Goal: Task Accomplishment & Management: Manage account settings

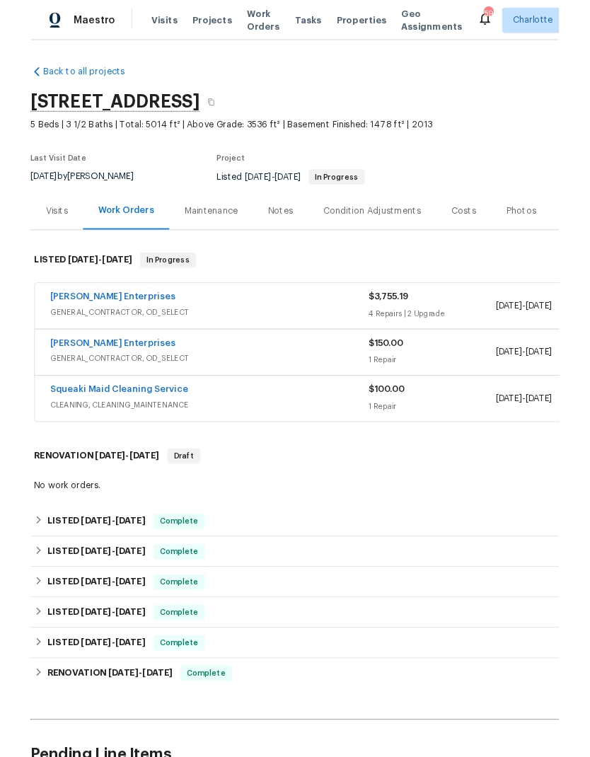
scroll to position [57, 0]
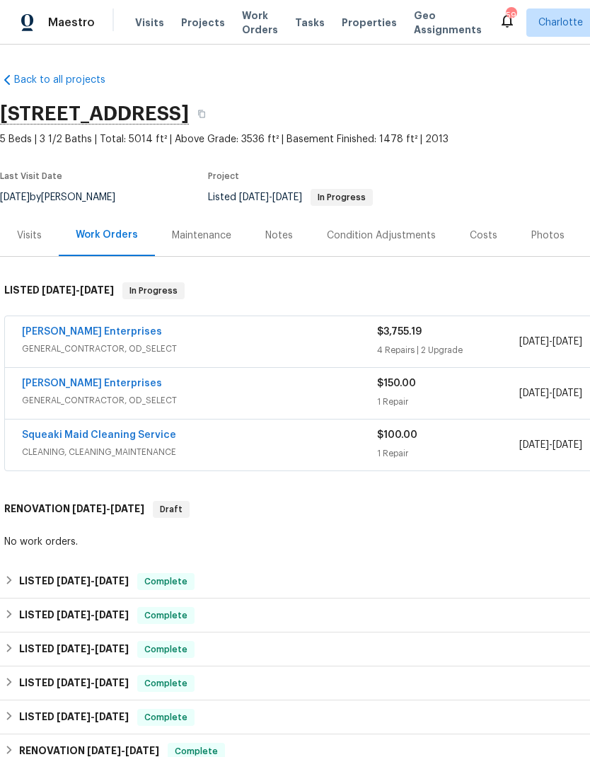
click at [108, 327] on link "[PERSON_NAME] Enterprises" at bounding box center [92, 332] width 140 height 10
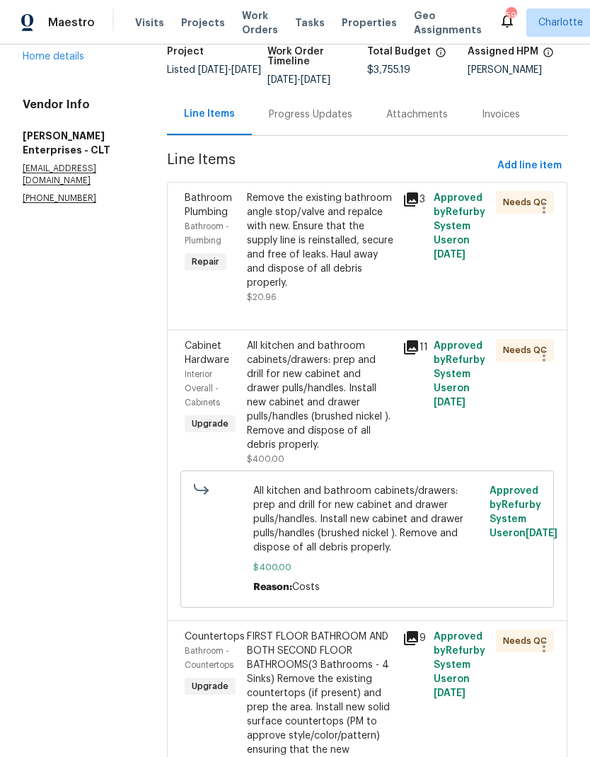
scroll to position [102, 0]
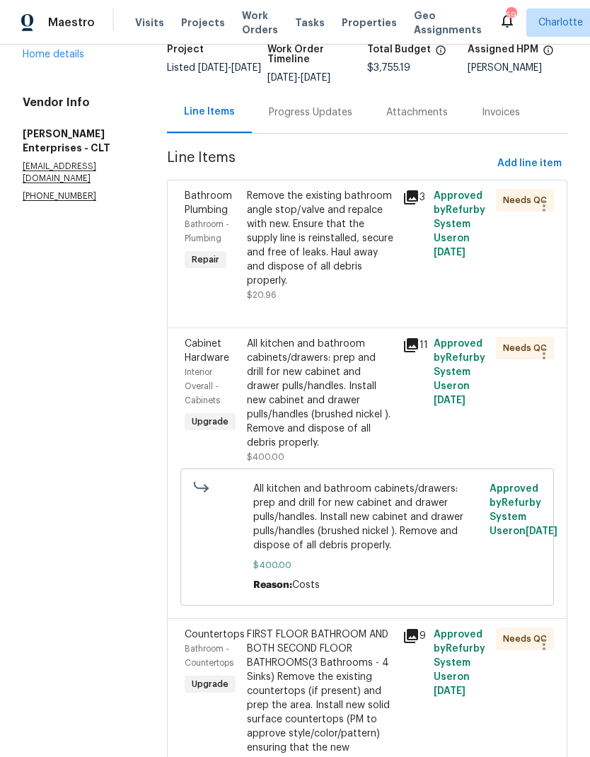
click at [201, 221] on span "Bathroom - Plumbing" at bounding box center [207, 231] width 45 height 23
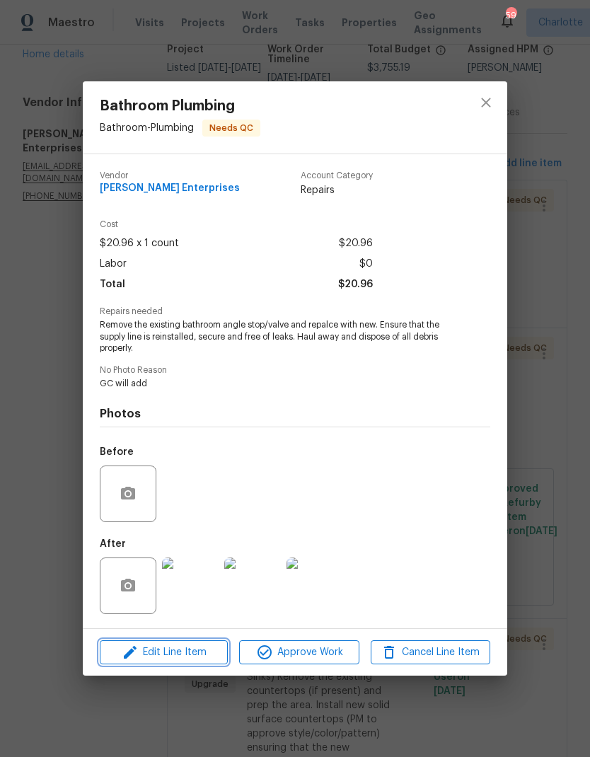
click at [178, 656] on span "Edit Line Item" at bounding box center [164, 653] width 120 height 18
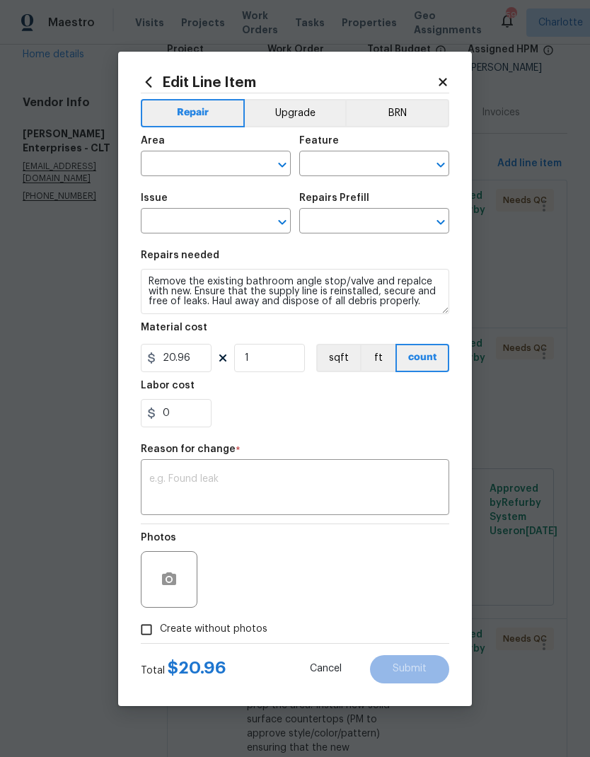
type input "Bathroom"
type input "Plumbing"
type input "Bathroom Plumbing"
type input "Replace Angle Stop $20.96"
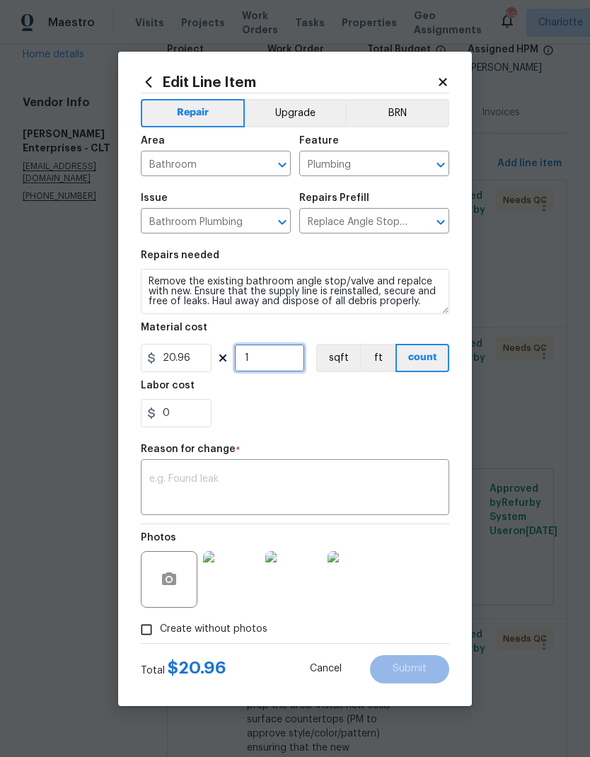
click at [283, 361] on input "1" at bounding box center [269, 358] width 71 height 28
type input "2"
click at [335, 418] on div "0" at bounding box center [295, 413] width 308 height 28
click at [320, 487] on textarea at bounding box center [294, 489] width 291 height 30
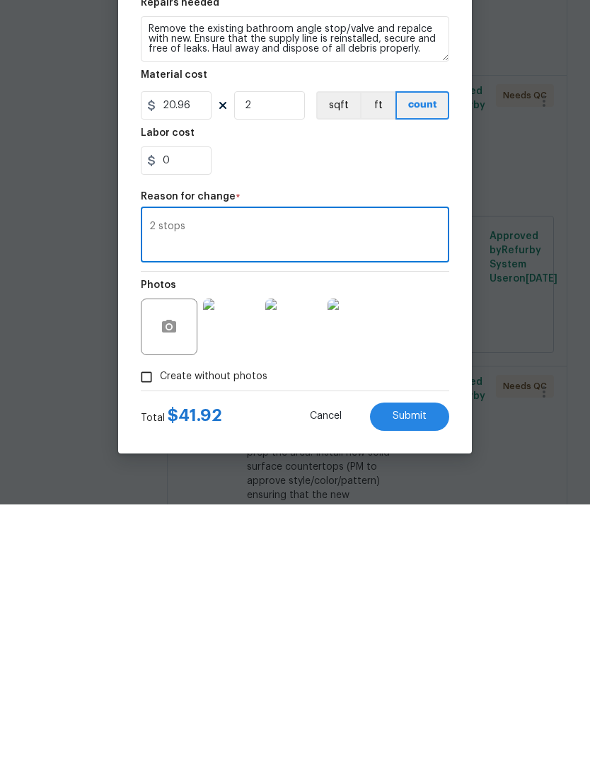
type textarea "2 stops"
click at [421, 655] on button "Submit" at bounding box center [409, 669] width 79 height 28
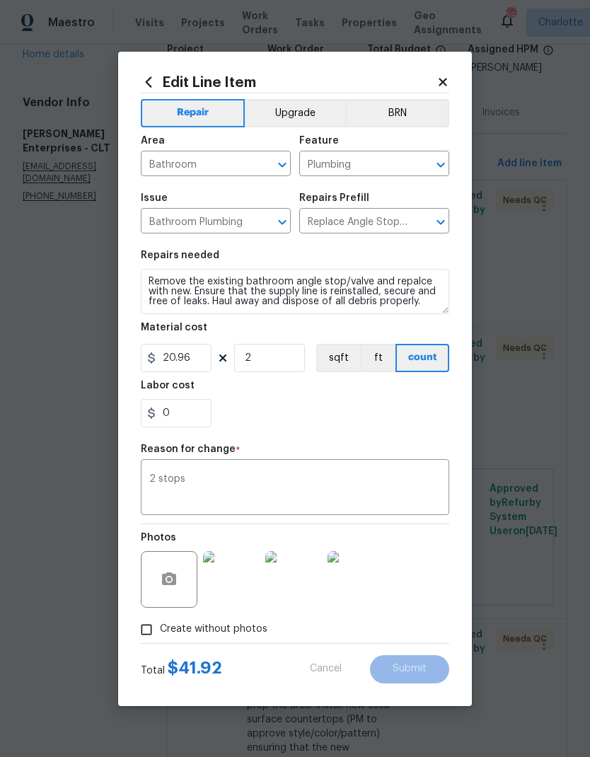
type input "1"
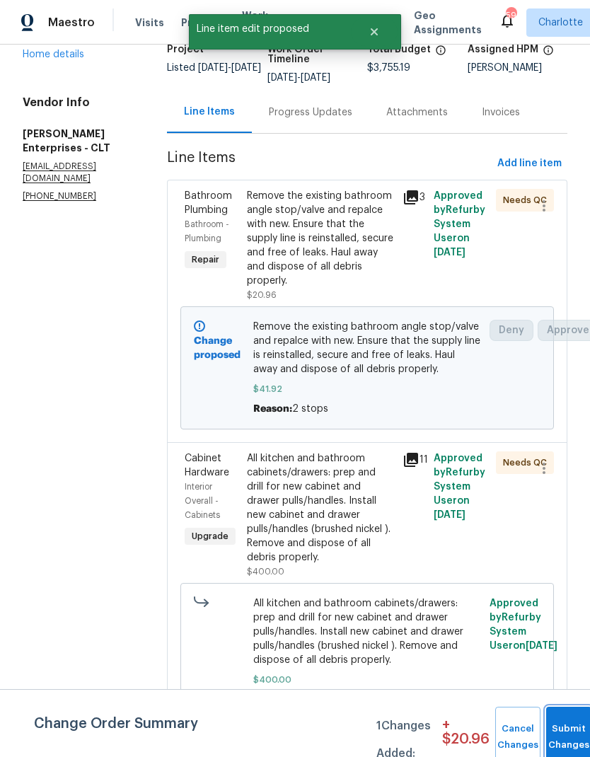
click at [554, 729] on button "Submit Changes" at bounding box center [568, 737] width 45 height 61
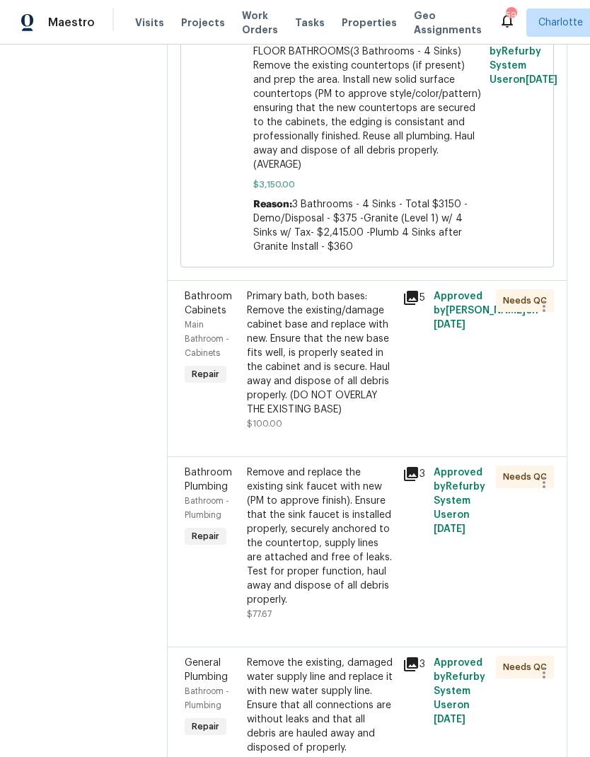
scroll to position [1057, 0]
click at [192, 659] on span "General Plumbing" at bounding box center [206, 671] width 43 height 24
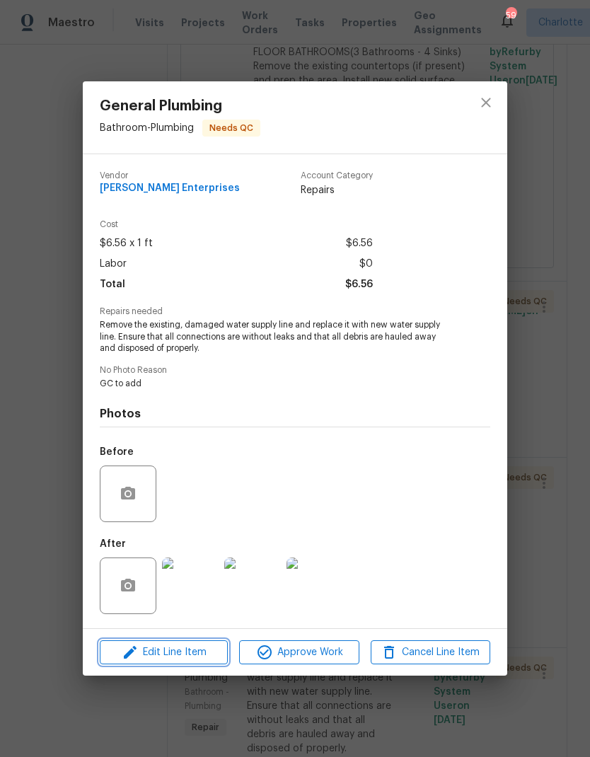
click at [154, 658] on span "Edit Line Item" at bounding box center [164, 653] width 120 height 18
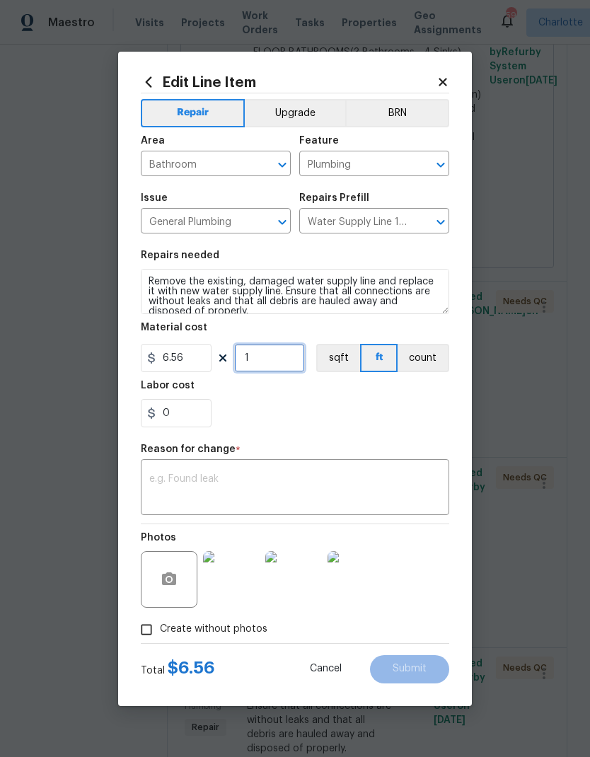
click at [292, 366] on input "1" at bounding box center [269, 358] width 71 height 28
type input "4"
click at [344, 466] on div "x ​" at bounding box center [295, 489] width 308 height 52
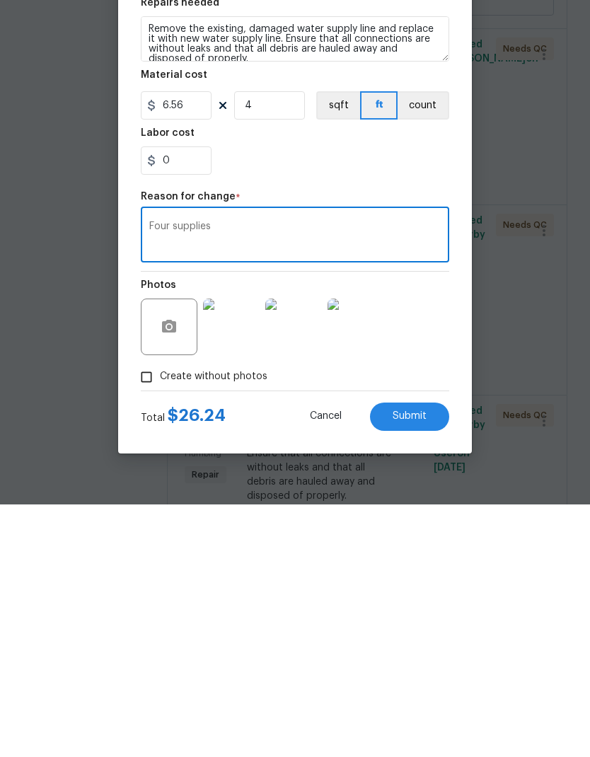
type textarea "Four supplies"
click at [432, 655] on button "Submit" at bounding box center [409, 669] width 79 height 28
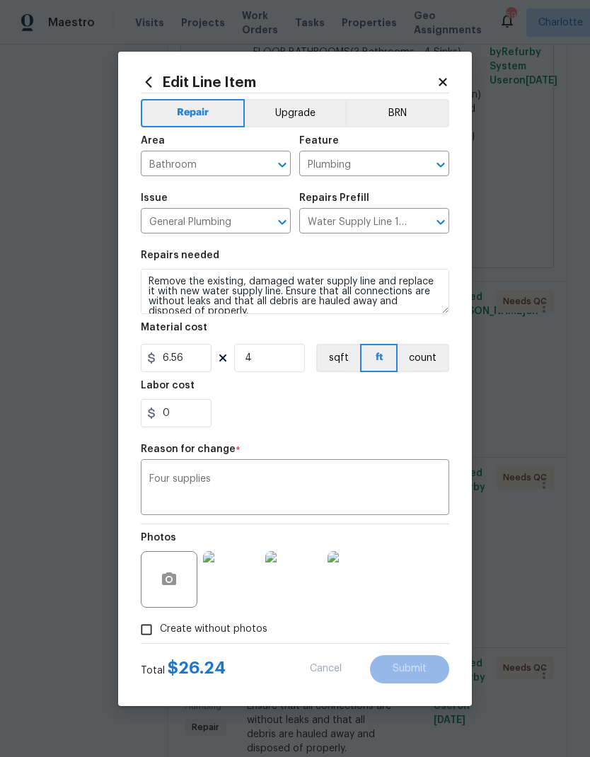
type input "1"
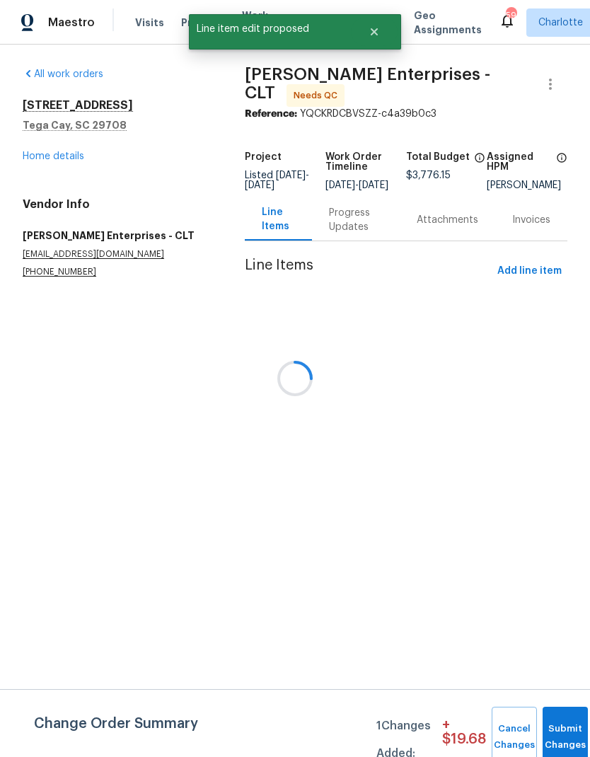
scroll to position [0, 0]
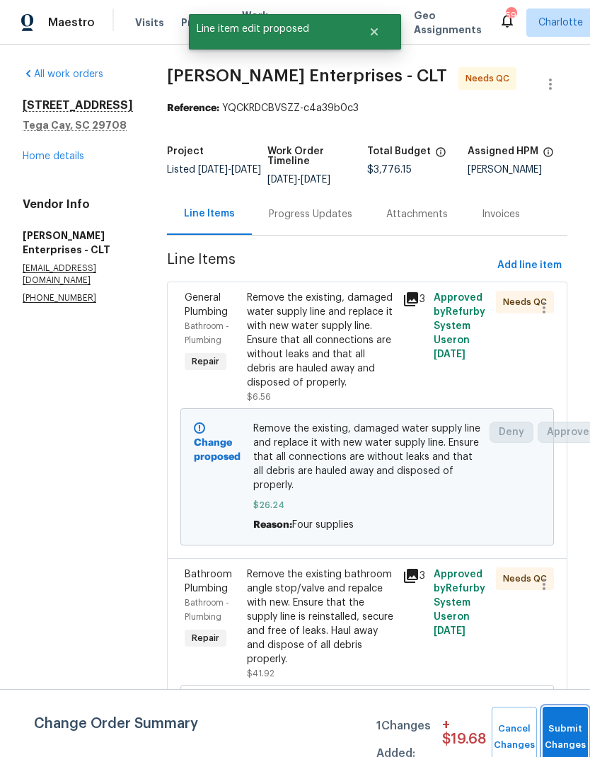
click at [564, 730] on button "Submit Changes" at bounding box center [565, 737] width 45 height 61
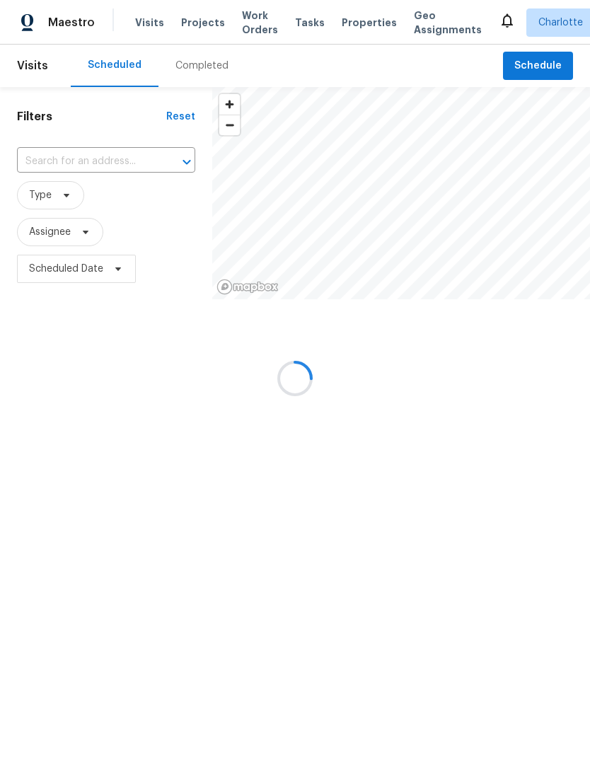
click at [91, 166] on input "text" at bounding box center [86, 162] width 139 height 22
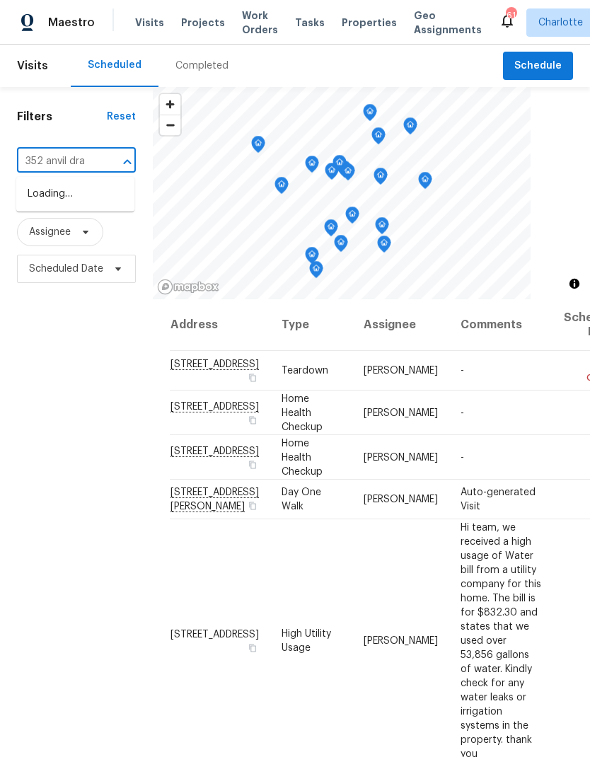
type input "352 anvil draw"
click at [54, 198] on li "352 Anvil Draw Pl, Rock Hill, SC 29730" at bounding box center [75, 195] width 118 height 24
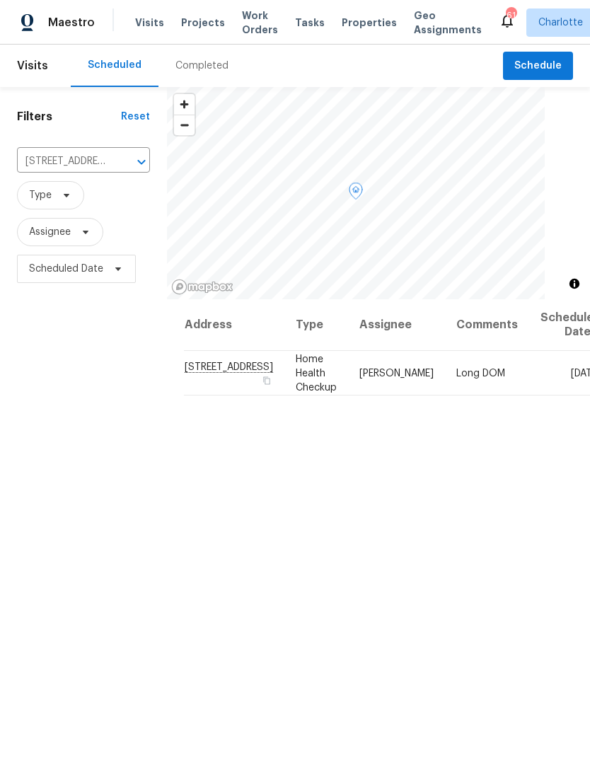
click at [0, 0] on icon at bounding box center [0, 0] width 0 height 0
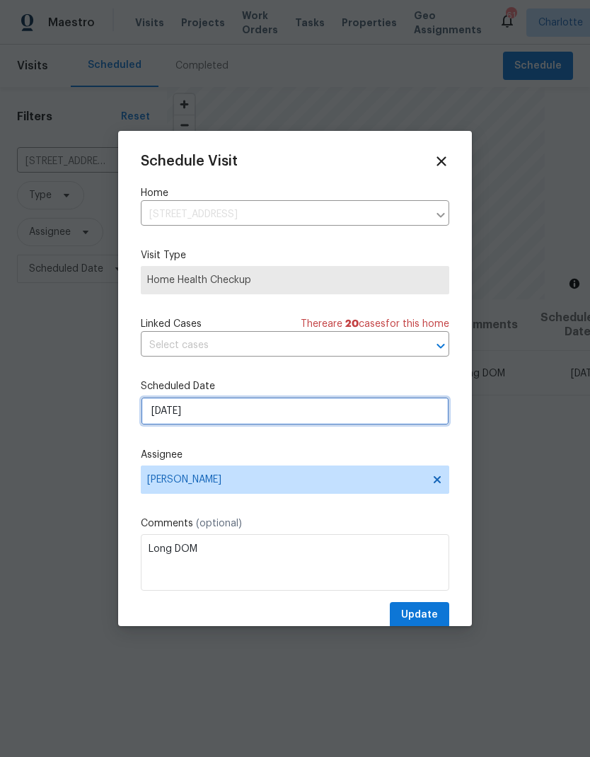
click at [253, 410] on input "[DATE]" at bounding box center [295, 411] width 308 height 28
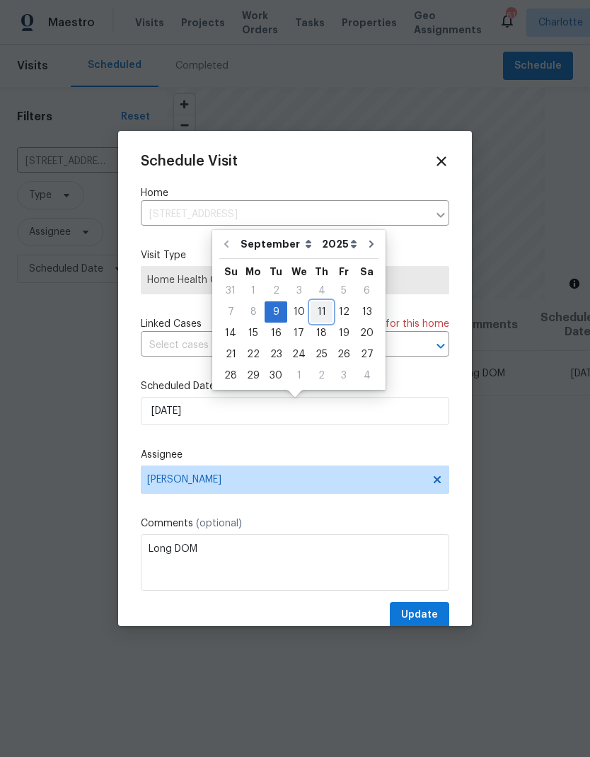
click at [319, 314] on div "11" at bounding box center [322, 312] width 22 height 20
type input "[DATE]"
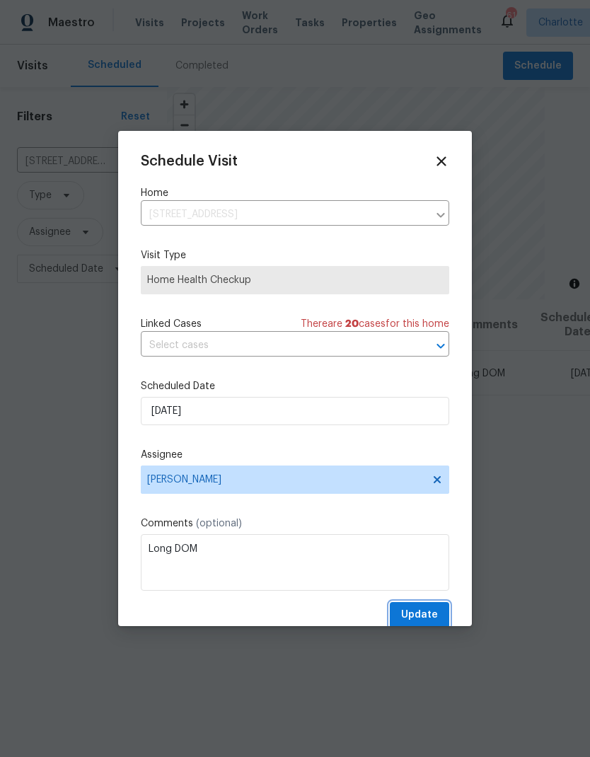
click at [422, 613] on span "Update" at bounding box center [419, 615] width 37 height 18
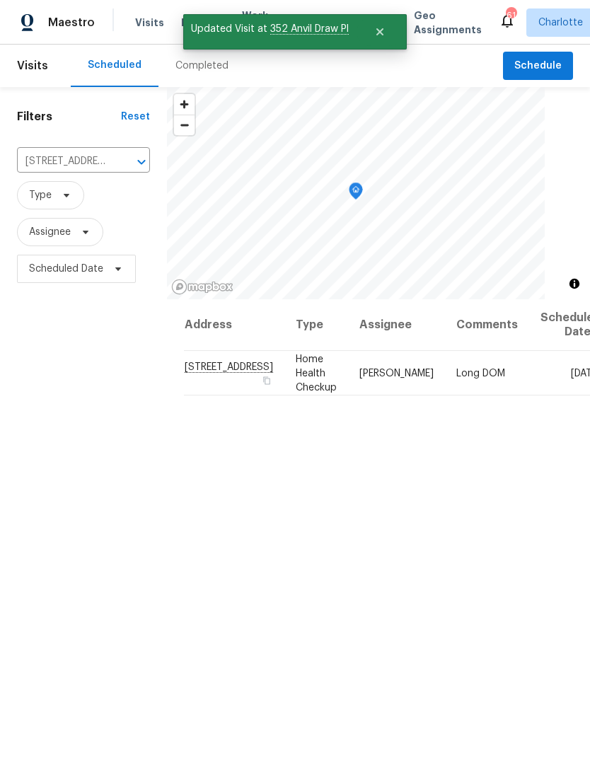
click at [116, 158] on icon "Clear" at bounding box center [123, 162] width 14 height 14
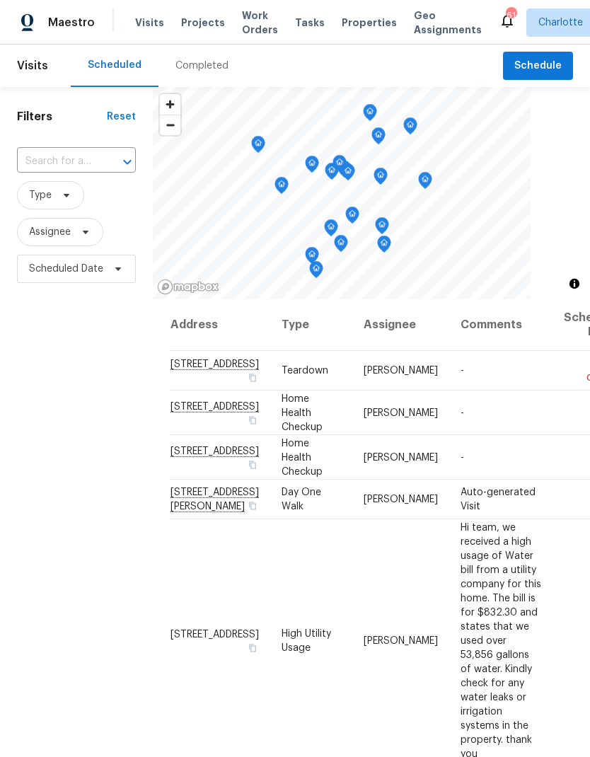
click at [79, 158] on input "text" at bounding box center [56, 162] width 79 height 22
type input "1228 n do"
click at [55, 206] on li "1228 N Dobys Bridge Rd, Fort Mill, SC 29715" at bounding box center [75, 194] width 118 height 23
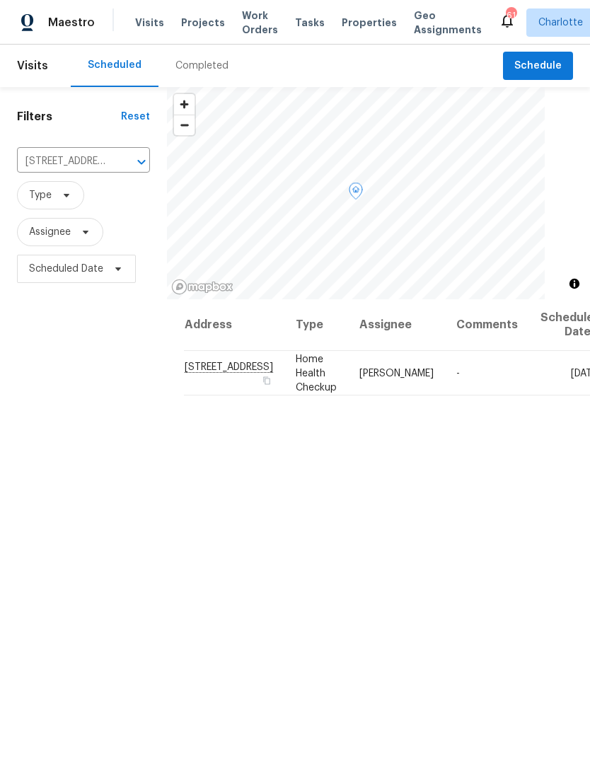
click at [0, 0] on icon at bounding box center [0, 0] width 0 height 0
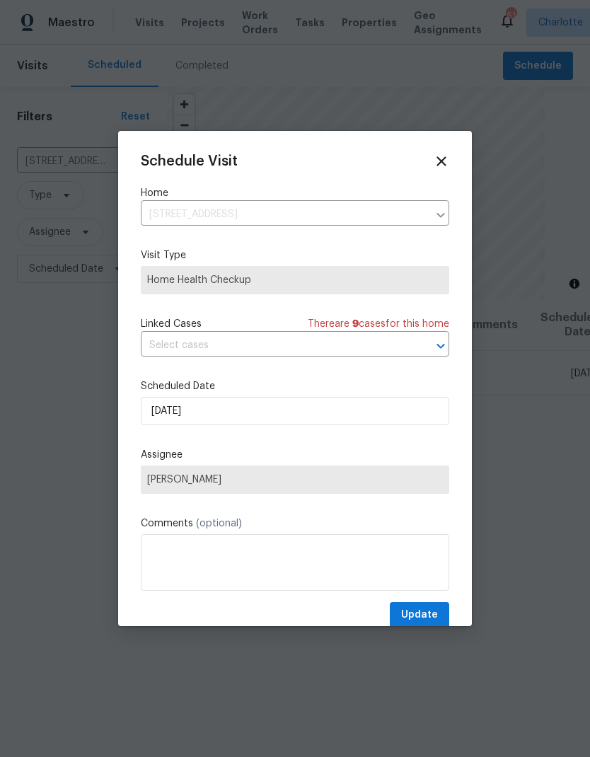
scroll to position [8, 0]
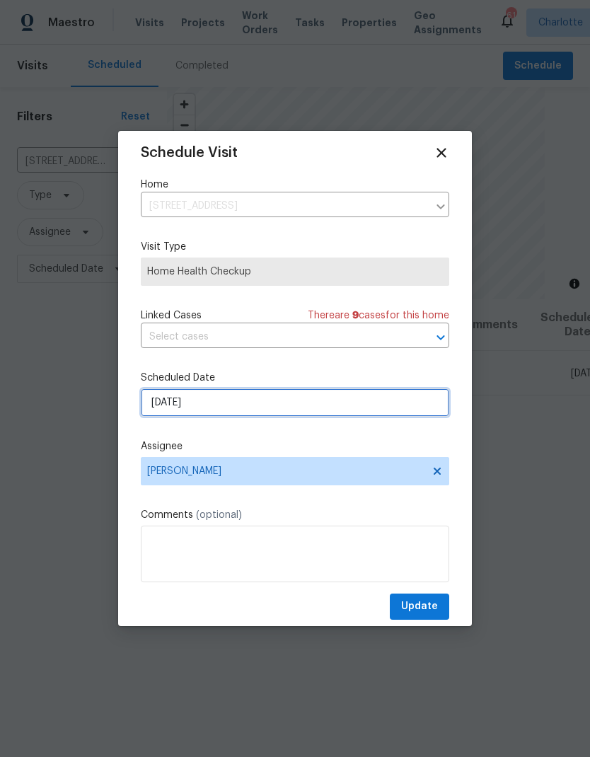
click at [254, 405] on input "[DATE]" at bounding box center [295, 402] width 308 height 28
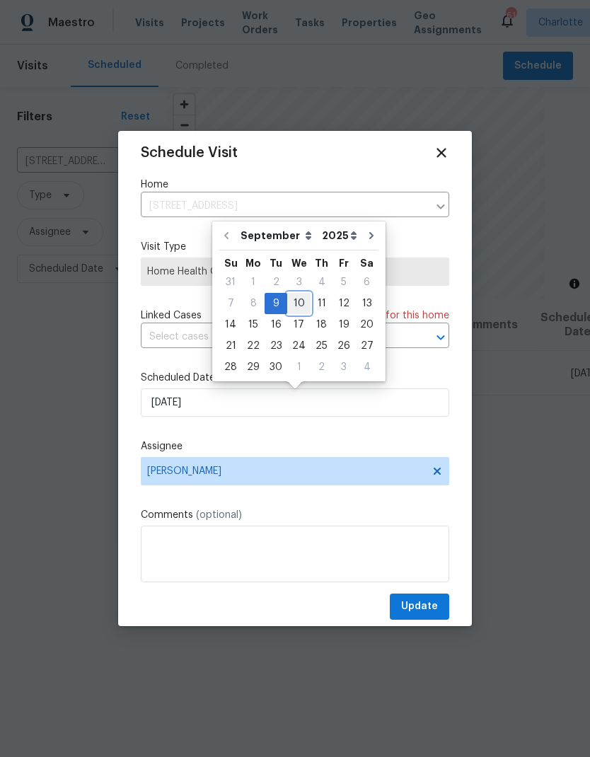
click at [295, 300] on div "10" at bounding box center [298, 304] width 23 height 20
type input "[DATE]"
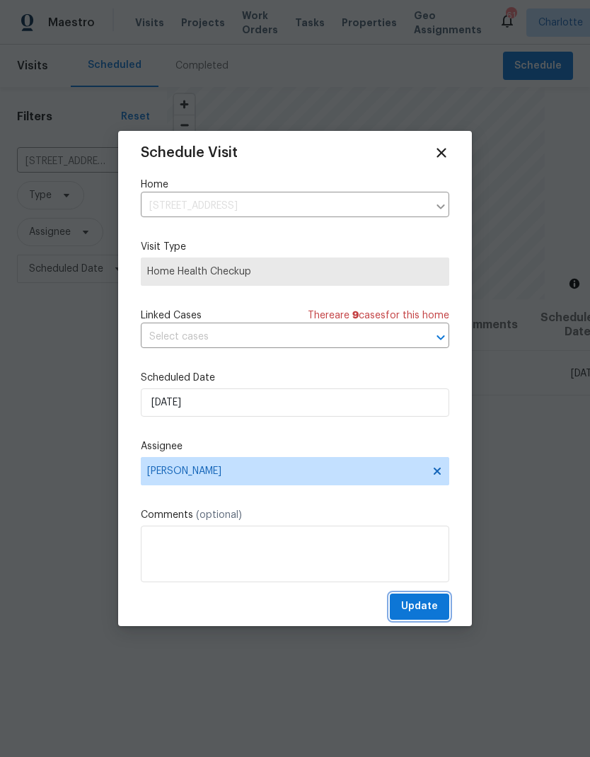
click at [423, 603] on span "Update" at bounding box center [419, 607] width 37 height 18
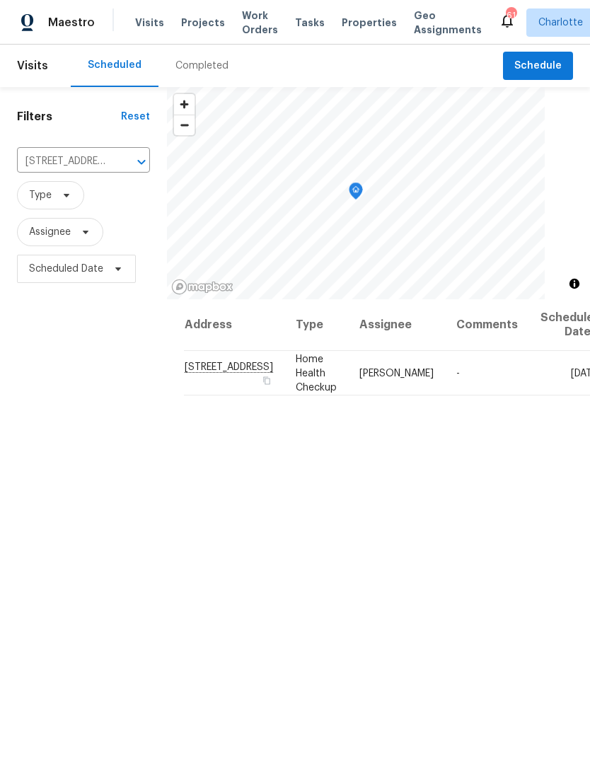
click at [132, 164] on button "Open" at bounding box center [142, 162] width 20 height 20
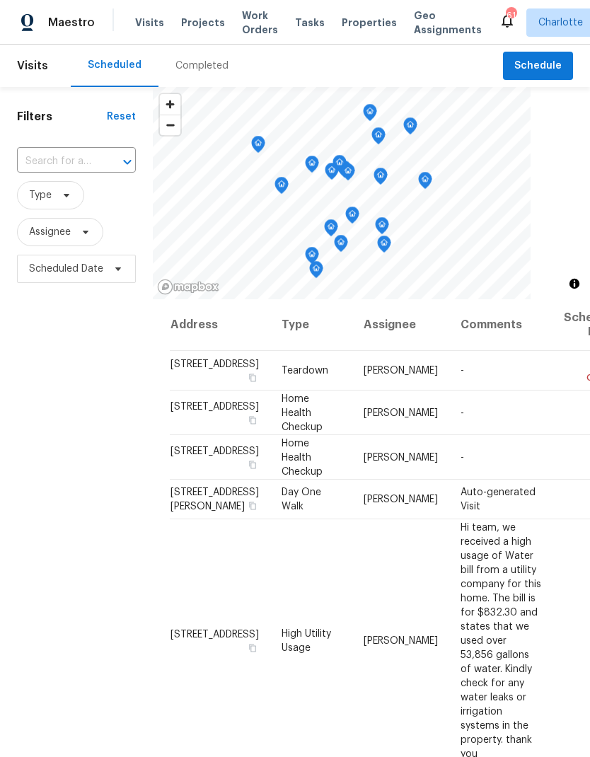
click at [50, 163] on input "text" at bounding box center [56, 162] width 79 height 22
type input "1047 mallard"
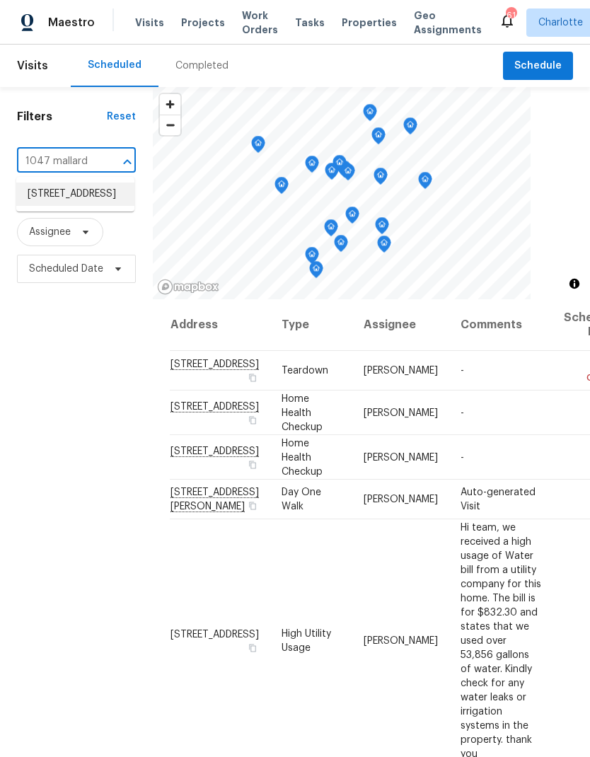
click at [47, 199] on li "1047 Mallard Dr, Rock Hill, SC 29732" at bounding box center [75, 194] width 118 height 23
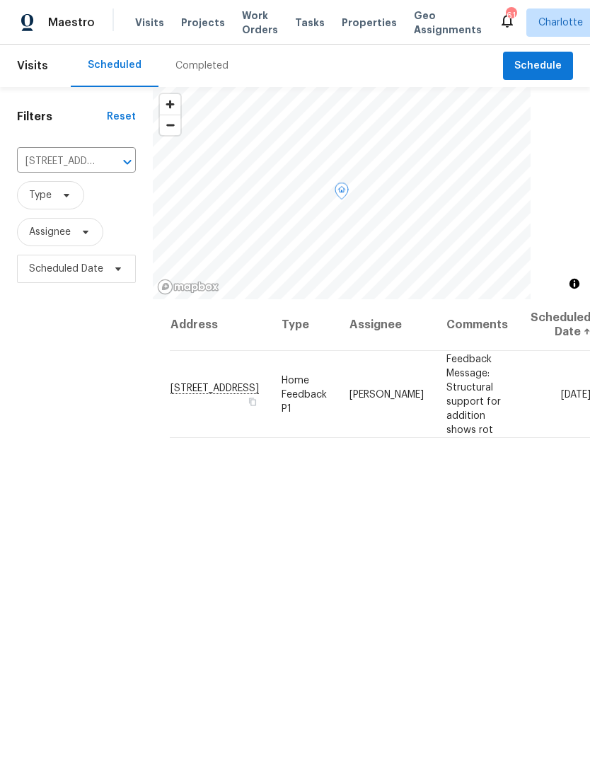
click at [0, 0] on div at bounding box center [0, 0] width 0 height 0
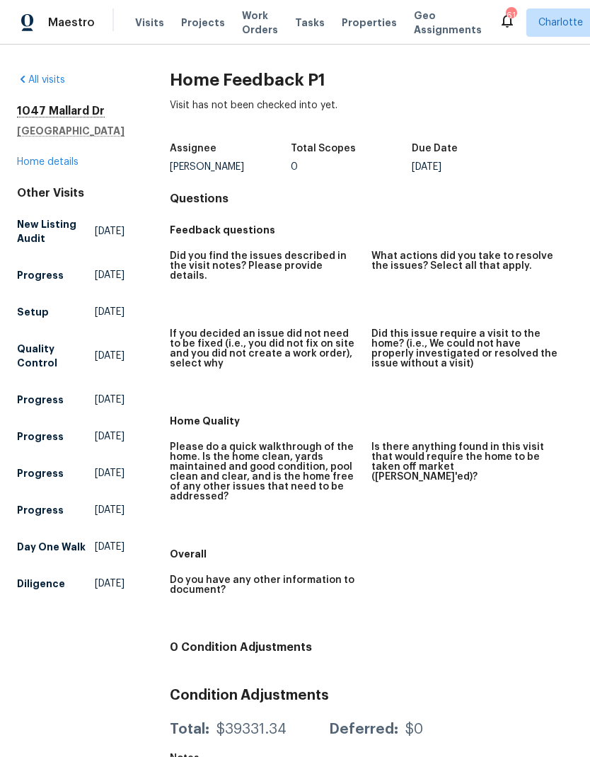
click at [24, 78] on icon at bounding box center [22, 79] width 11 height 11
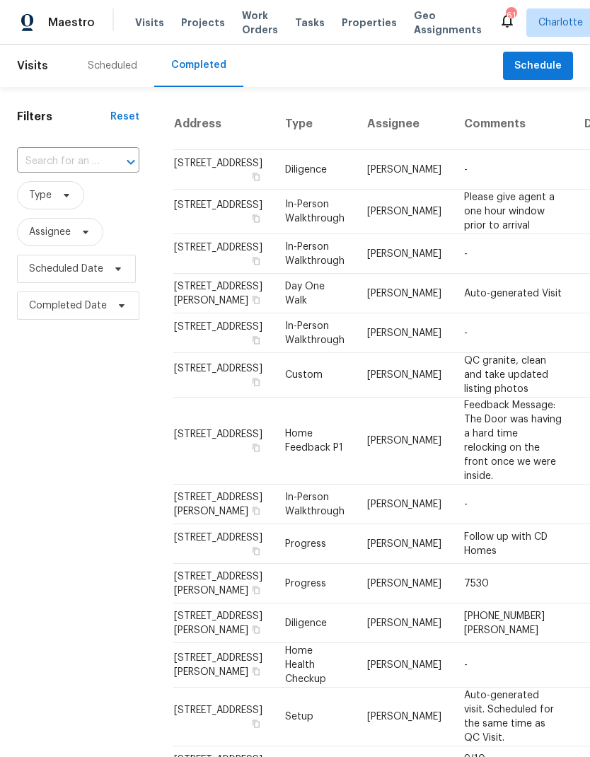
click at [92, 65] on div "Scheduled" at bounding box center [113, 66] width 50 height 14
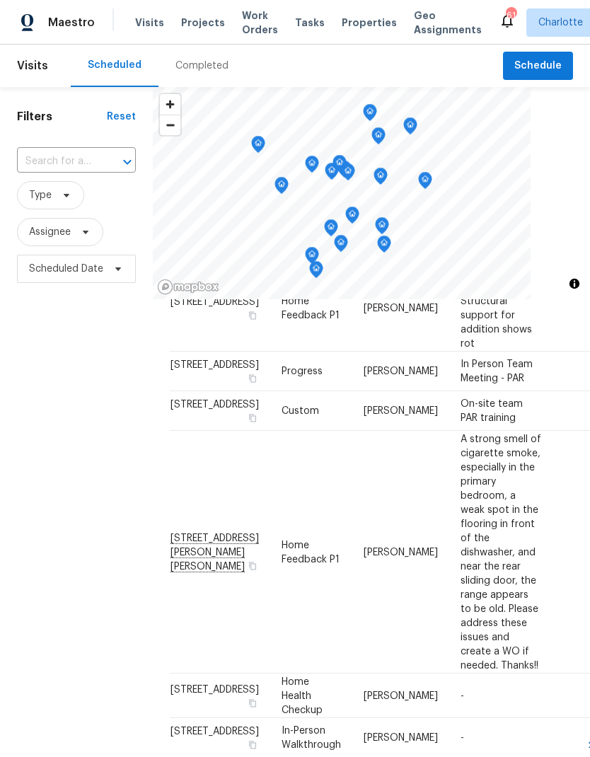
scroll to position [498, 0]
click at [0, 0] on icon at bounding box center [0, 0] width 0 height 0
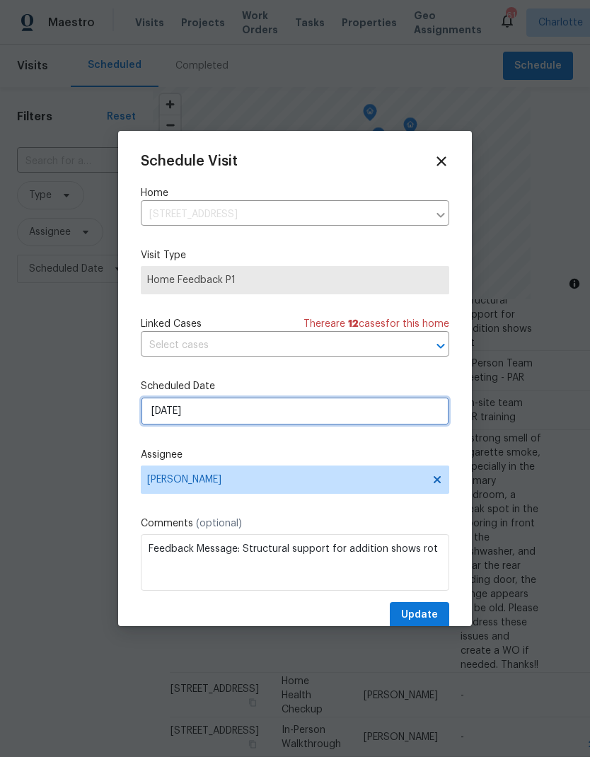
click at [300, 418] on input "[DATE]" at bounding box center [295, 411] width 308 height 28
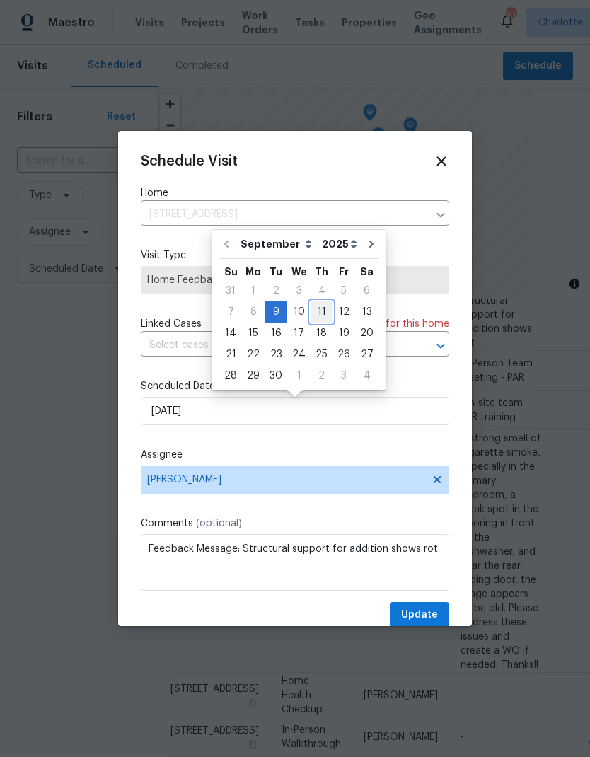
click at [316, 310] on div "11" at bounding box center [322, 312] width 22 height 20
type input "[DATE]"
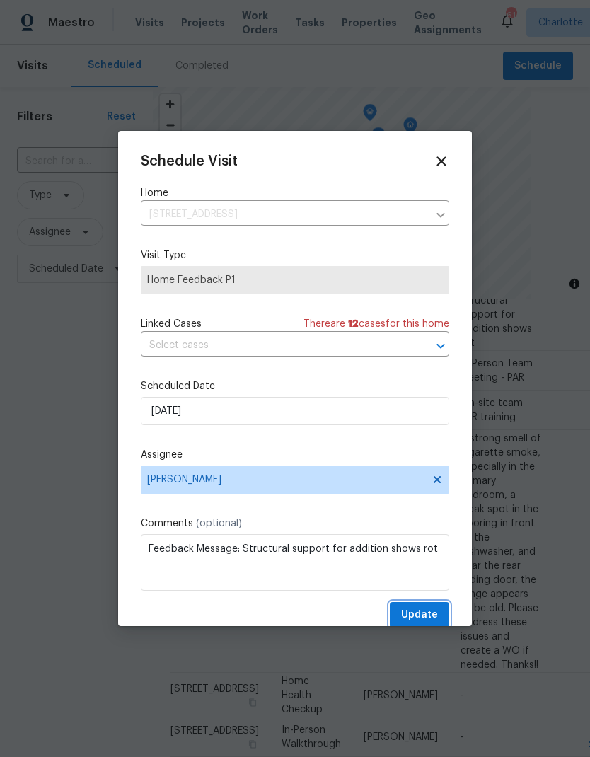
click at [424, 617] on span "Update" at bounding box center [419, 615] width 37 height 18
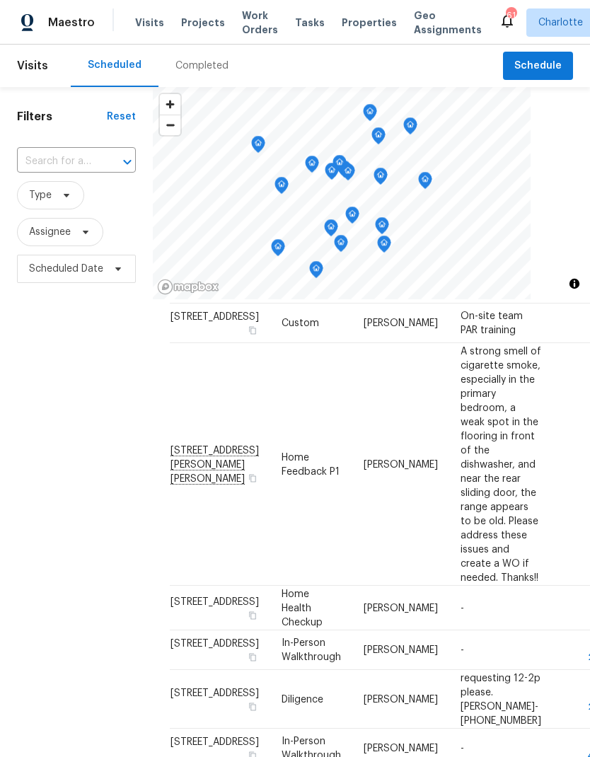
click at [88, 167] on input "text" at bounding box center [56, 162] width 79 height 22
type input "1747 bay"
click at [56, 198] on li "1747 Baylor Dr, Rock Hill, SC 29732" at bounding box center [75, 194] width 118 height 23
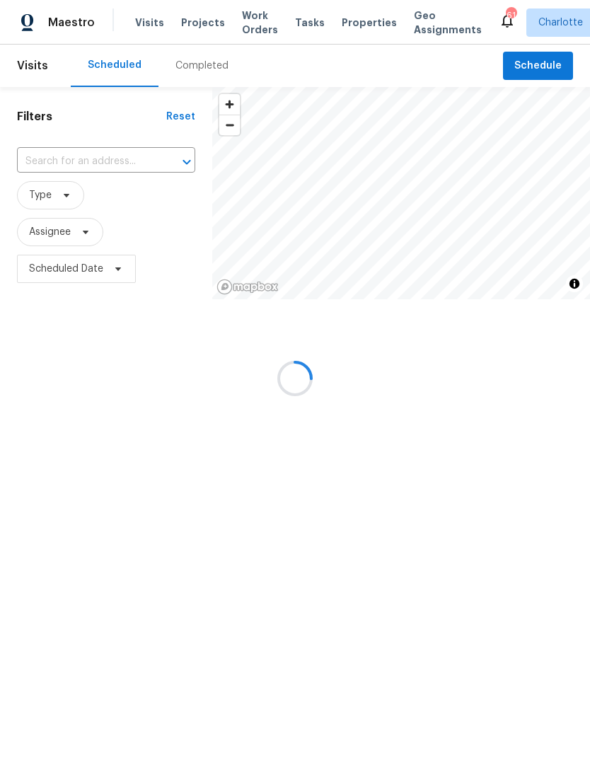
type input "1747 Baylor Dr, Rock Hill, SC 29732"
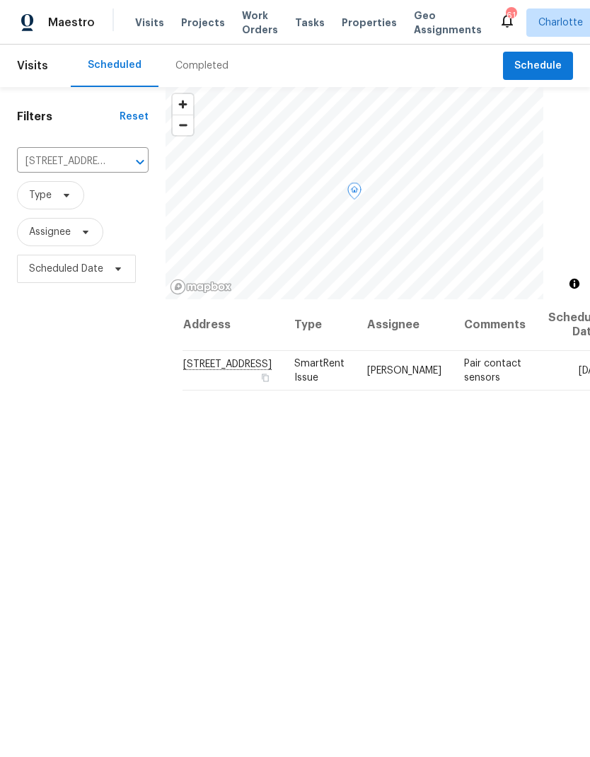
click at [0, 0] on icon at bounding box center [0, 0] width 0 height 0
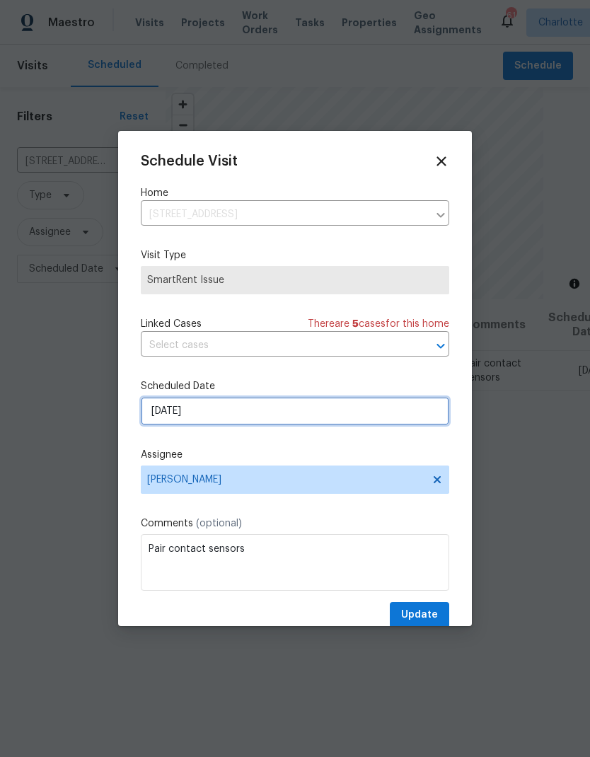
click at [294, 413] on input "[DATE]" at bounding box center [295, 411] width 308 height 28
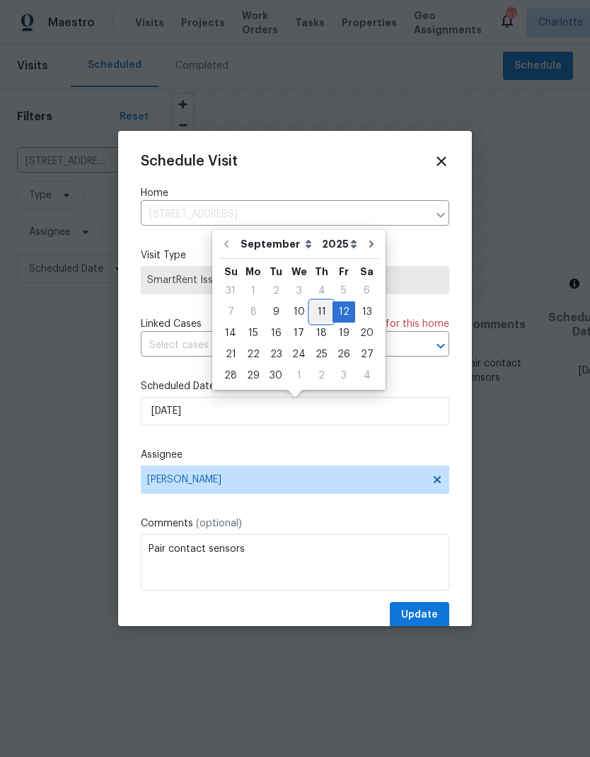
click at [313, 312] on div "11" at bounding box center [322, 312] width 22 height 20
type input "[DATE]"
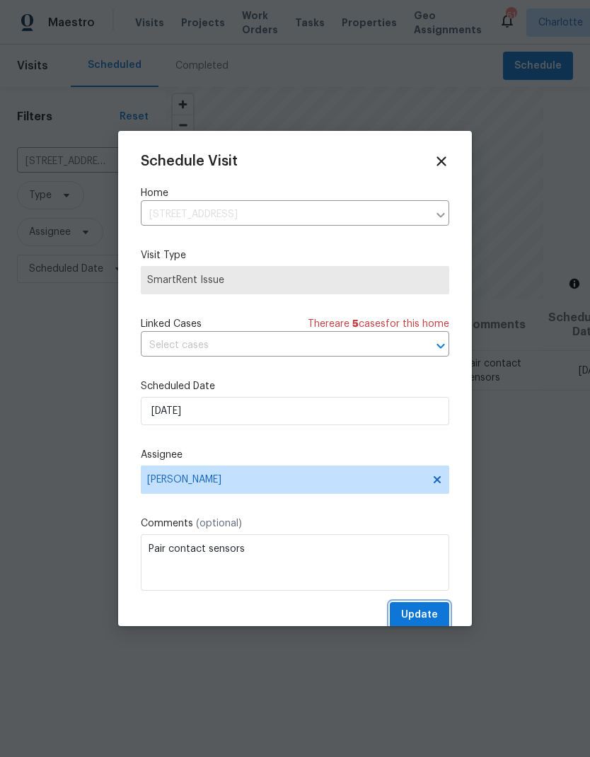
click at [427, 612] on span "Update" at bounding box center [419, 615] width 37 height 18
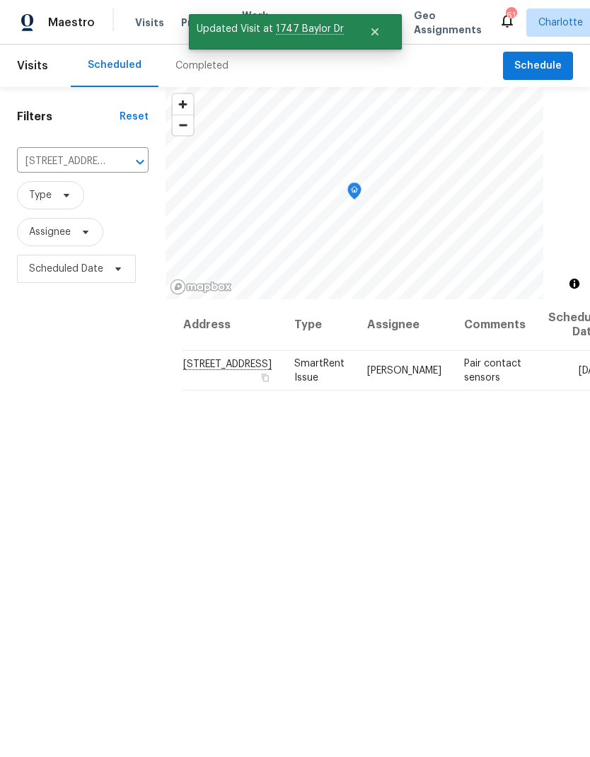
click at [103, 162] on input "1747 Baylor Dr, Rock Hill, SC 29732" at bounding box center [63, 162] width 92 height 22
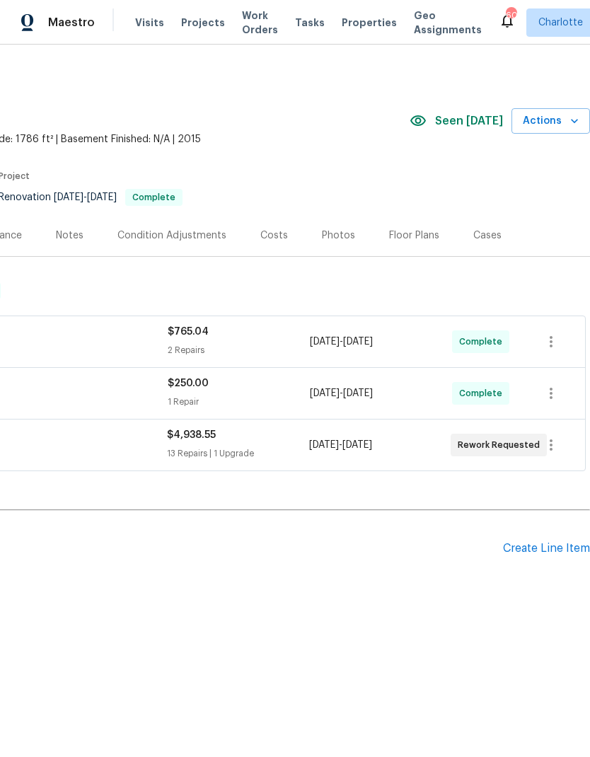
scroll to position [0, 209]
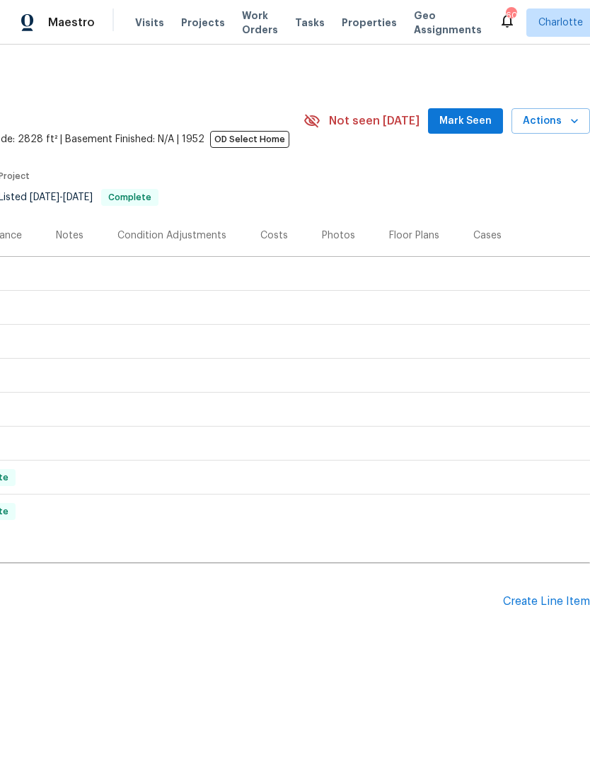
scroll to position [0, 209]
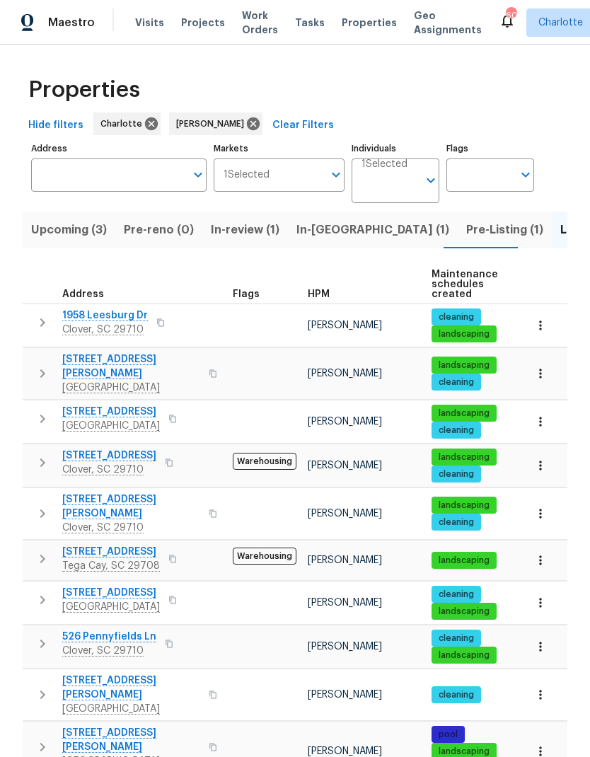
click at [318, 235] on span "In-[GEOGRAPHIC_DATA] (1)" at bounding box center [372, 230] width 153 height 20
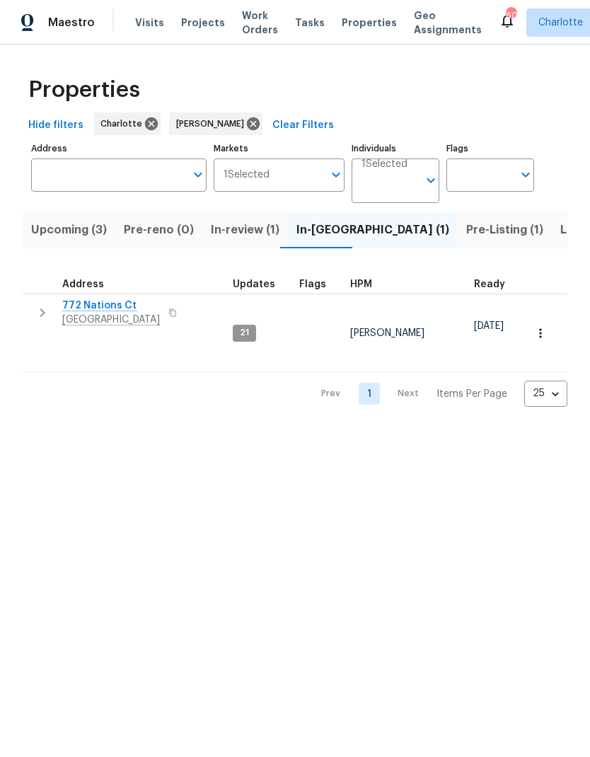
click at [466, 233] on span "Pre-Listing (1)" at bounding box center [504, 230] width 77 height 20
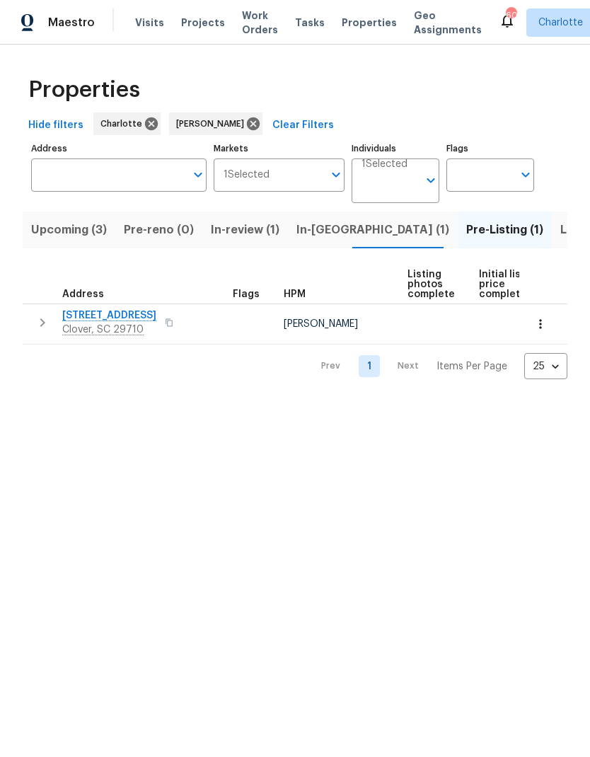
click at [560, 229] on span "Listed (23)" at bounding box center [590, 230] width 60 height 20
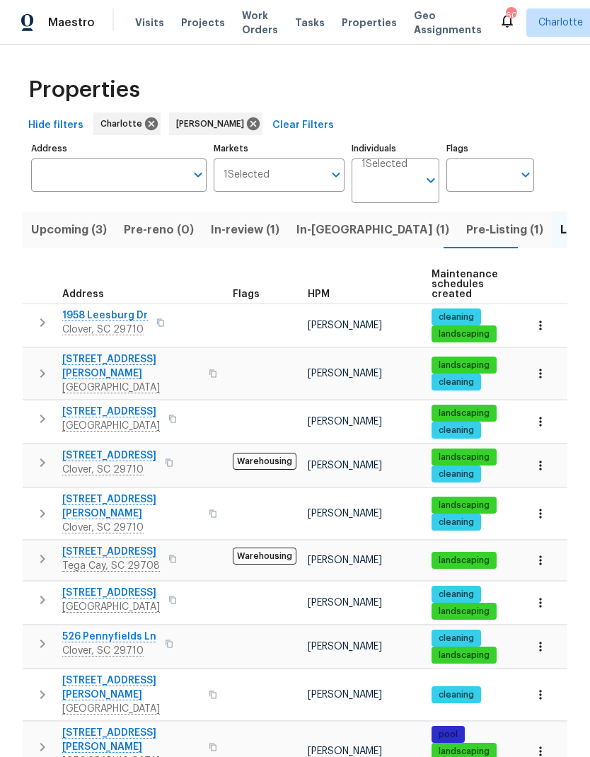
click at [76, 233] on span "Upcoming (3)" at bounding box center [69, 230] width 76 height 20
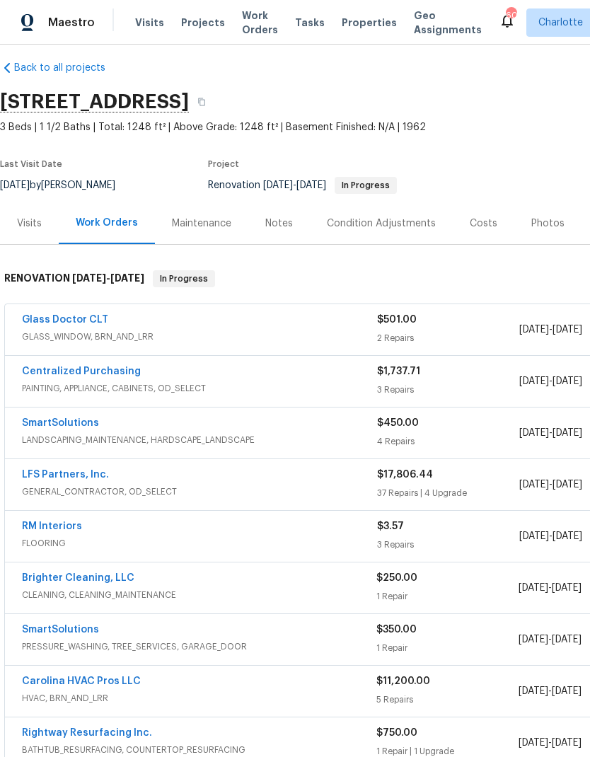
scroll to position [13, 0]
click at [78, 320] on link "Glass Doctor CLT" at bounding box center [65, 319] width 86 height 10
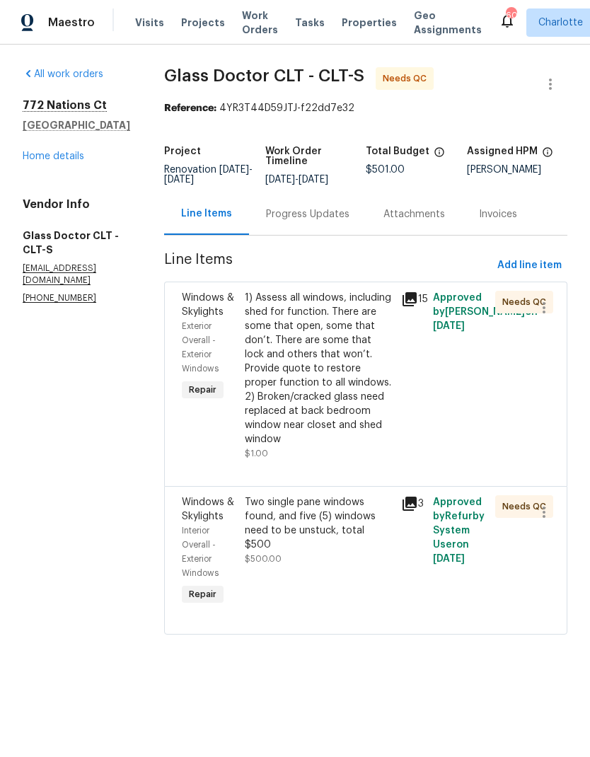
click at [289, 217] on div "Progress Updates" at bounding box center [307, 214] width 83 height 14
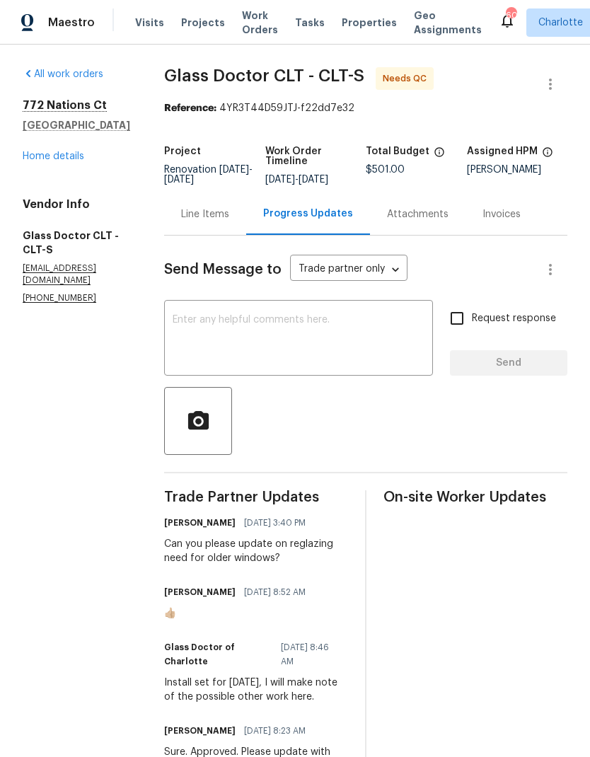
click at [192, 221] on div "Line Items" at bounding box center [205, 214] width 48 height 14
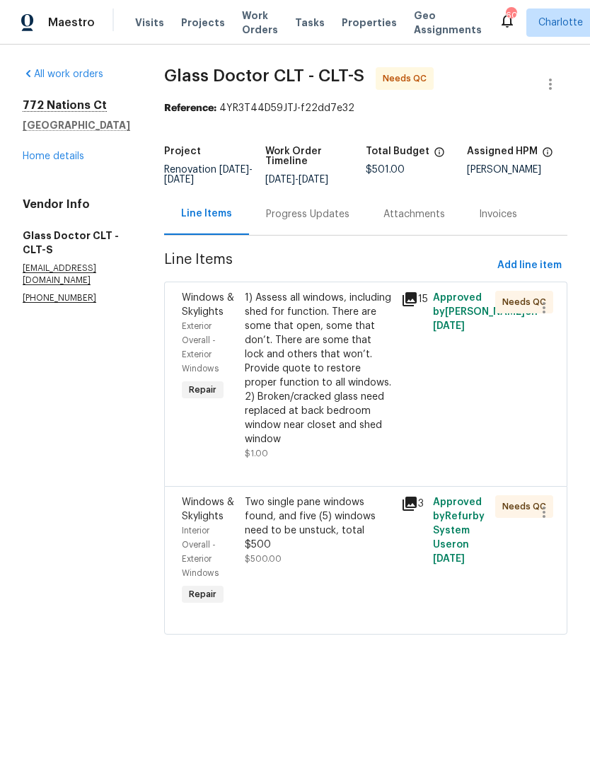
click at [404, 497] on icon at bounding box center [410, 504] width 14 height 14
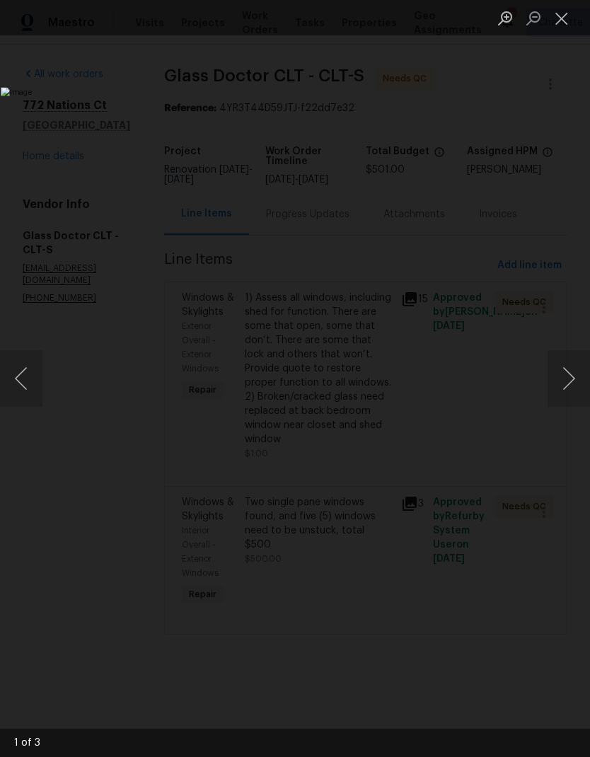
click at [562, 381] on button "Next image" at bounding box center [569, 378] width 42 height 57
click at [565, 388] on button "Next image" at bounding box center [569, 378] width 42 height 57
click at [563, 386] on button "Next image" at bounding box center [569, 378] width 42 height 57
click at [564, 380] on button "Next image" at bounding box center [569, 378] width 42 height 57
click at [559, 21] on button "Close lightbox" at bounding box center [562, 18] width 28 height 25
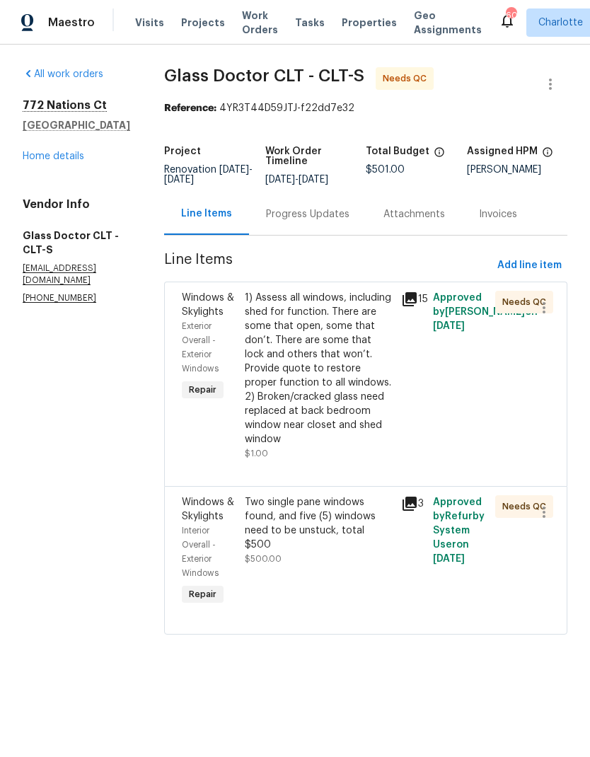
click at [403, 303] on icon at bounding box center [410, 299] width 14 height 14
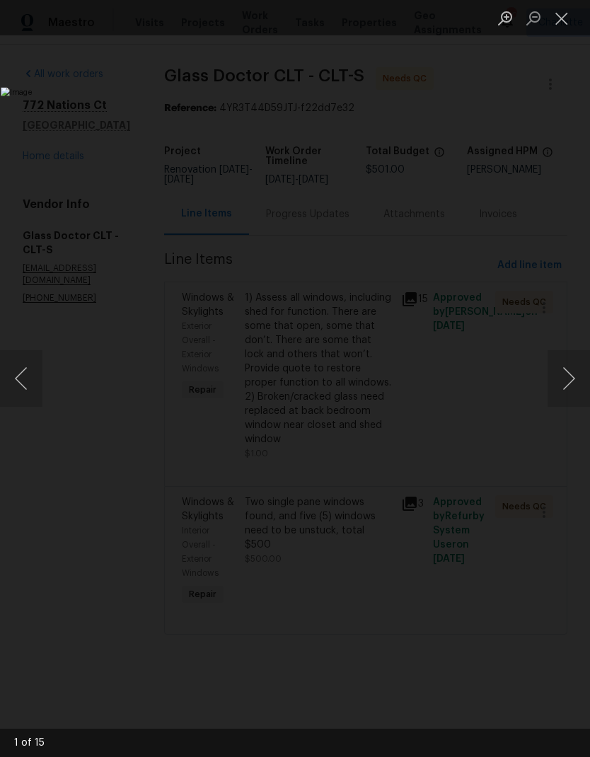
click at [562, 381] on button "Next image" at bounding box center [569, 378] width 42 height 57
click at [558, 384] on button "Next image" at bounding box center [569, 378] width 42 height 57
click at [566, 381] on button "Next image" at bounding box center [569, 378] width 42 height 57
click at [7, 380] on button "Previous image" at bounding box center [21, 378] width 42 height 57
click at [564, 367] on button "Next image" at bounding box center [569, 378] width 42 height 57
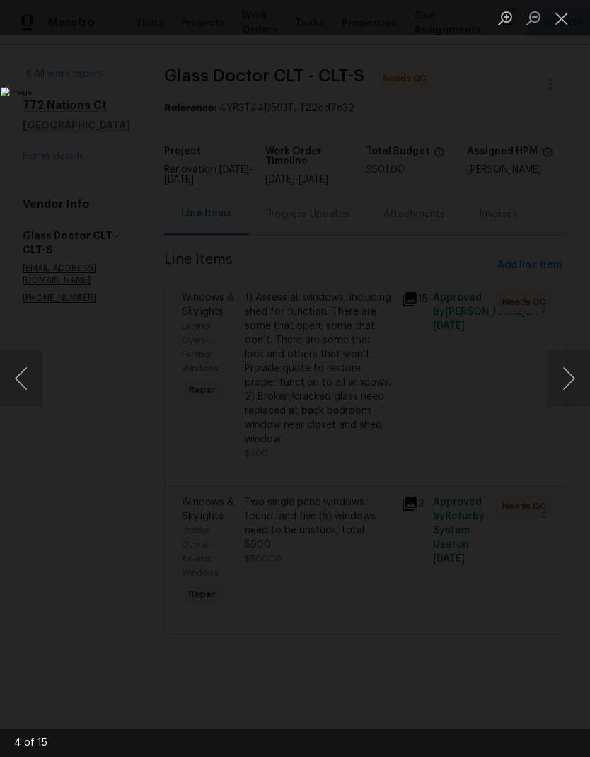
click at [567, 363] on button "Next image" at bounding box center [569, 378] width 42 height 57
click at [568, 354] on button "Next image" at bounding box center [569, 378] width 42 height 57
click at [571, 352] on button "Next image" at bounding box center [569, 378] width 42 height 57
click at [560, 10] on button "Close lightbox" at bounding box center [562, 18] width 28 height 25
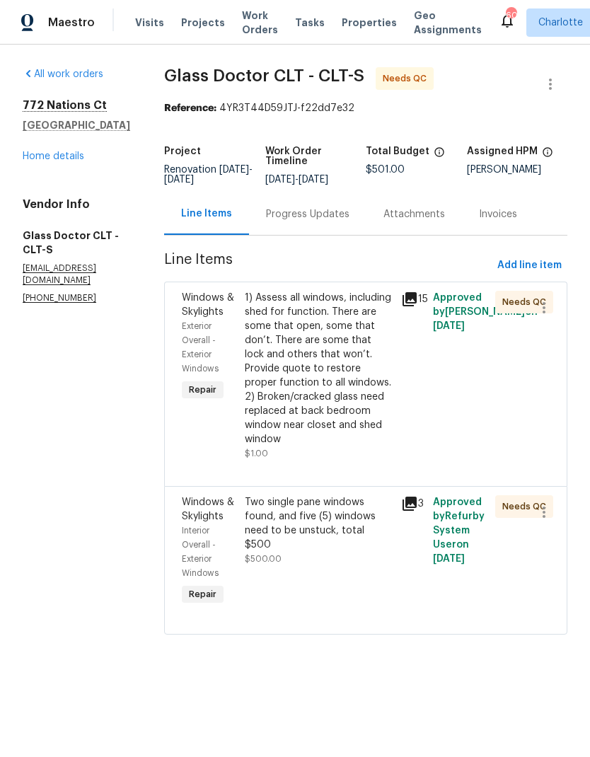
click at [62, 161] on link "Home details" at bounding box center [54, 156] width 62 height 10
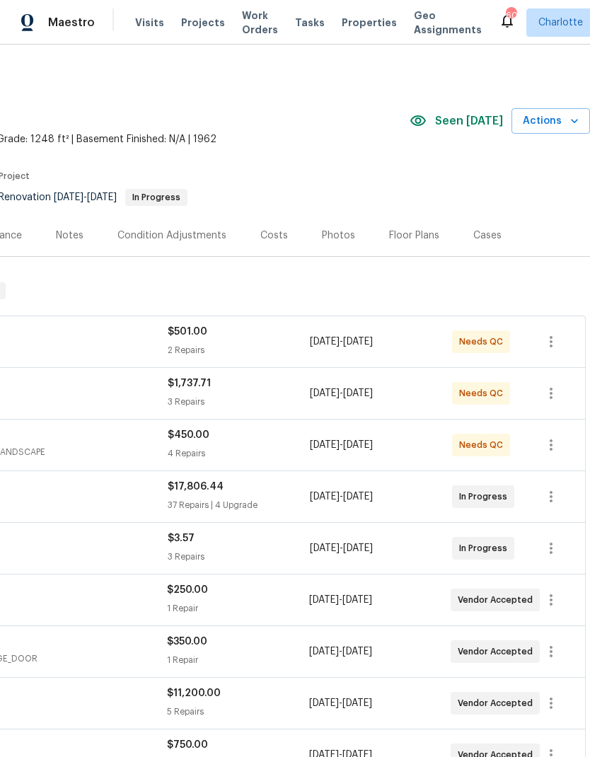
scroll to position [0, 209]
